Goal: Ask a question

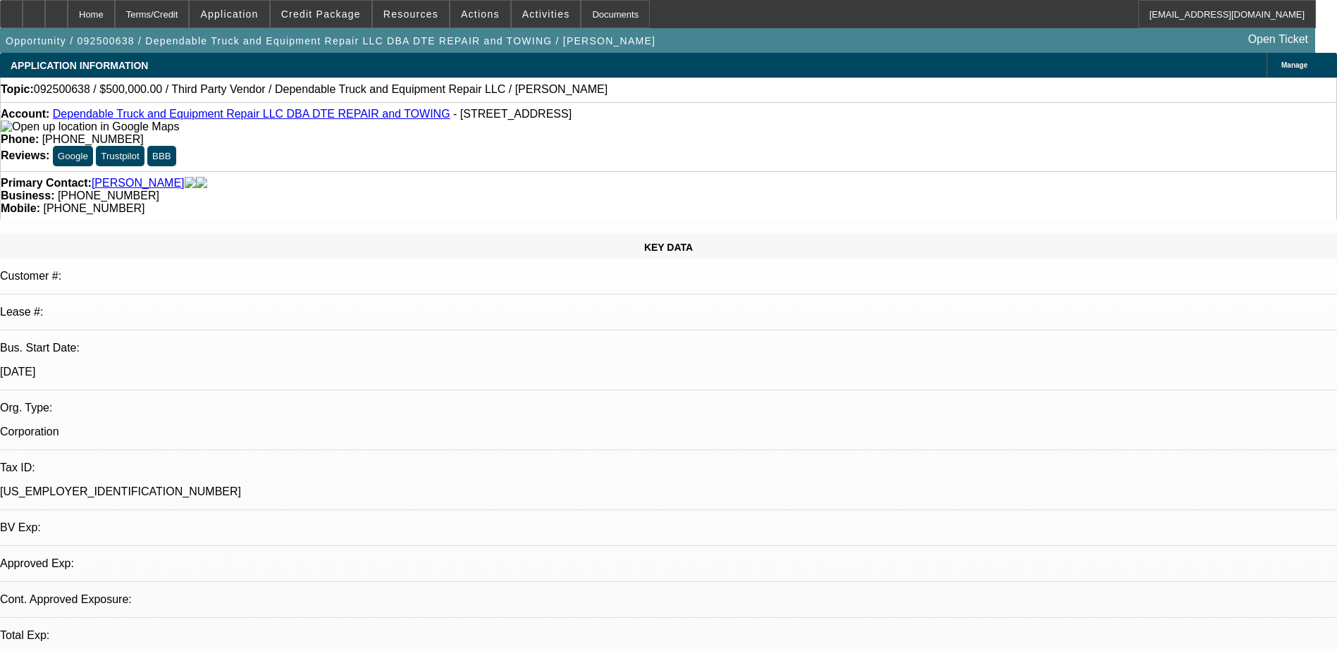
select select "0"
select select "2"
select select "0.1"
select select "4"
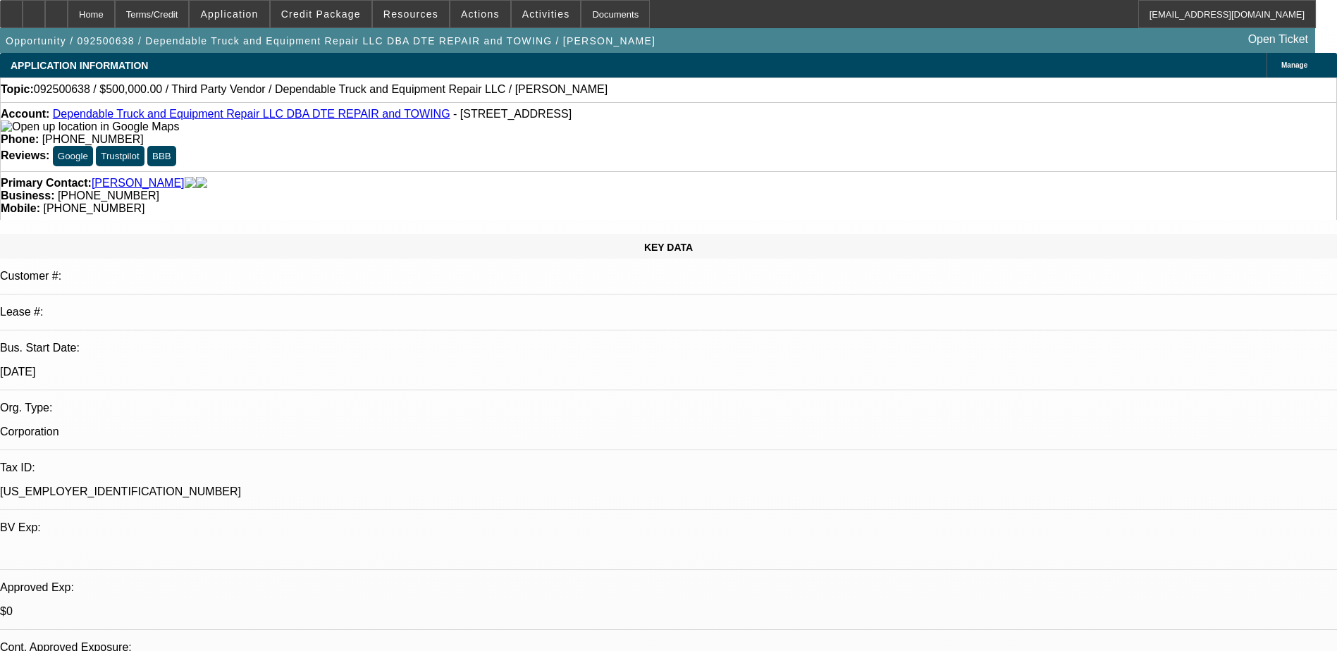
drag, startPoint x: 915, startPoint y: 454, endPoint x: 1014, endPoint y: 455, distance: 99.4
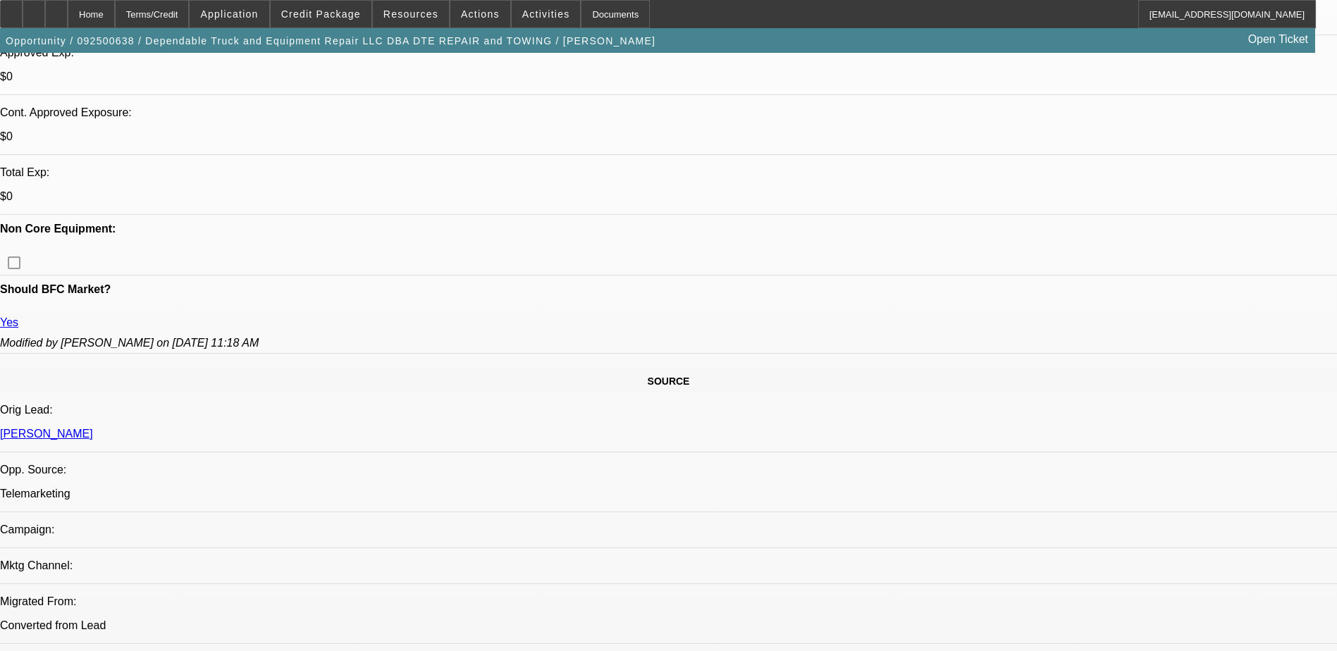
scroll to position [493, 0]
